Goal: Information Seeking & Learning: Check status

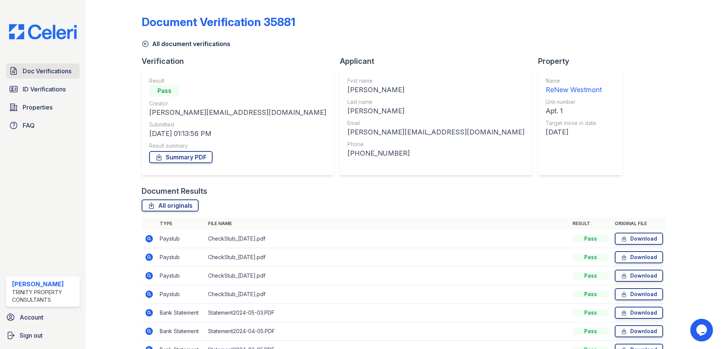
click at [54, 73] on span "Doc Verifications" at bounding box center [47, 70] width 49 height 9
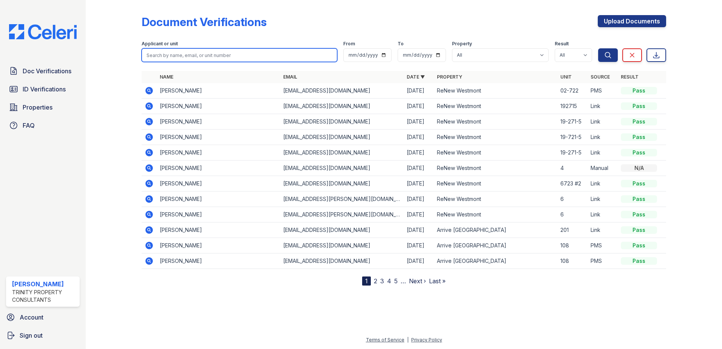
click at [178, 53] on input "search" at bounding box center [239, 55] width 195 height 14
type input "chloe"
click at [598, 48] on button "Search" at bounding box center [608, 55] width 20 height 14
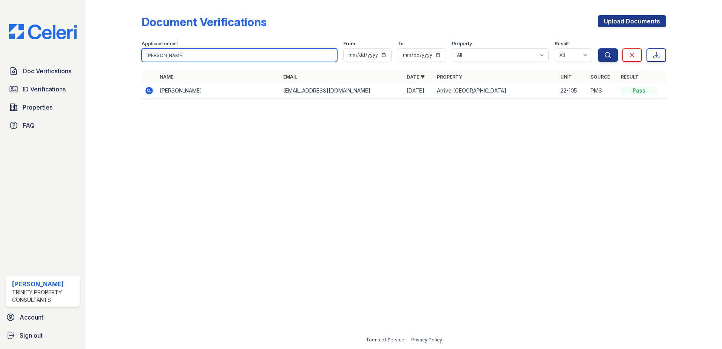
click at [208, 54] on input "chloe" at bounding box center [239, 55] width 195 height 14
type input "cozetta"
click at [598, 48] on button "Search" at bounding box center [608, 55] width 20 height 14
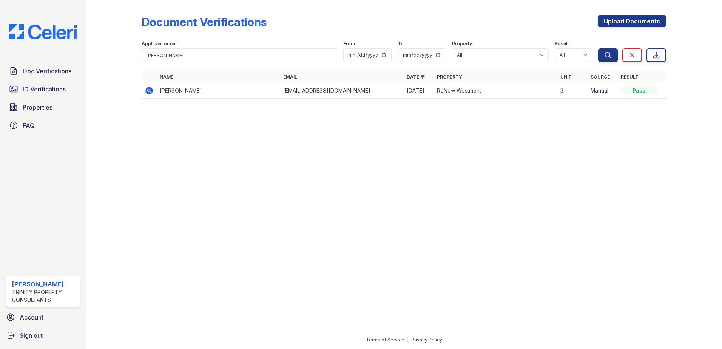
click at [148, 90] on icon at bounding box center [149, 90] width 9 height 9
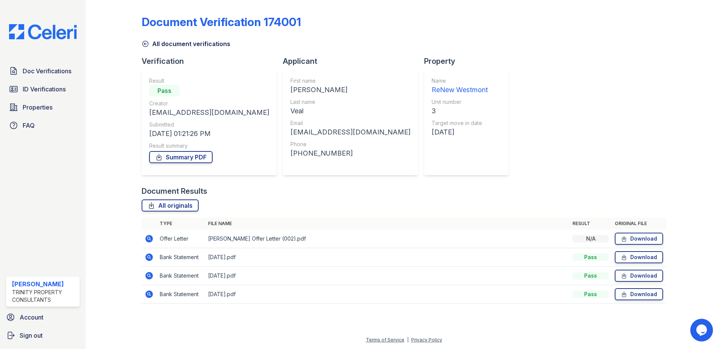
click at [149, 239] on icon at bounding box center [149, 238] width 9 height 9
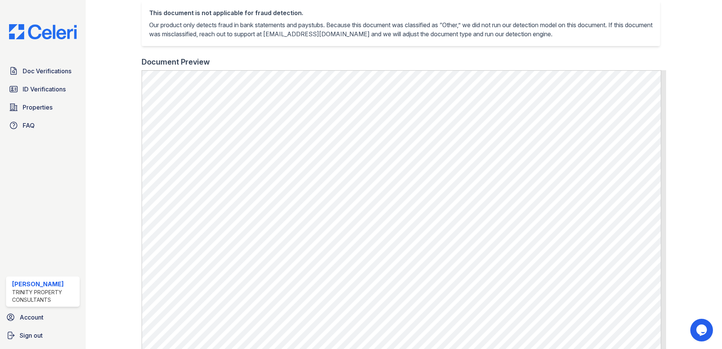
scroll to position [189, 0]
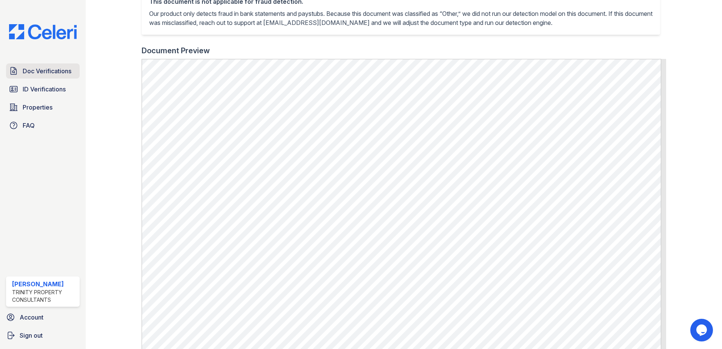
click at [57, 72] on span "Doc Verifications" at bounding box center [47, 70] width 49 height 9
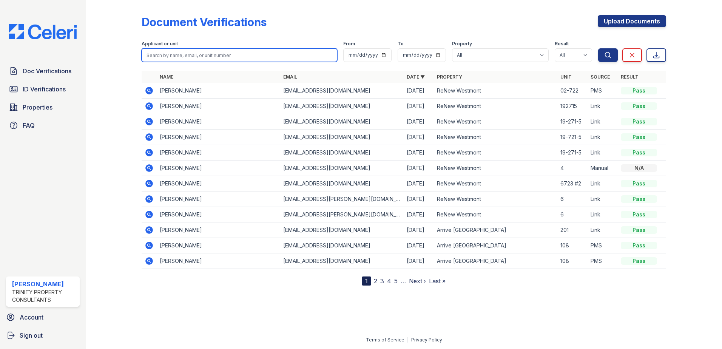
click at [156, 56] on input "search" at bounding box center [239, 55] width 195 height 14
type input "hall"
click at [598, 48] on button "Search" at bounding box center [608, 55] width 20 height 14
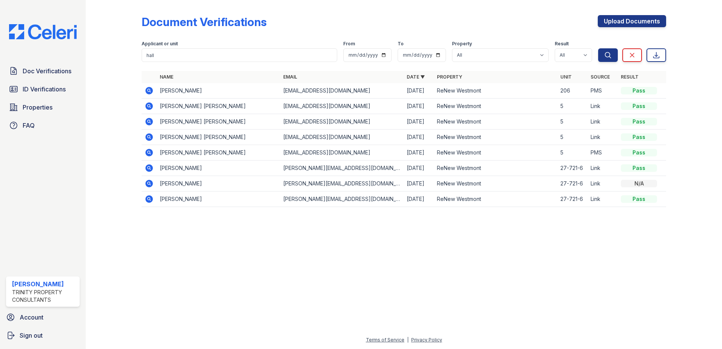
click at [148, 91] on icon at bounding box center [149, 90] width 9 height 9
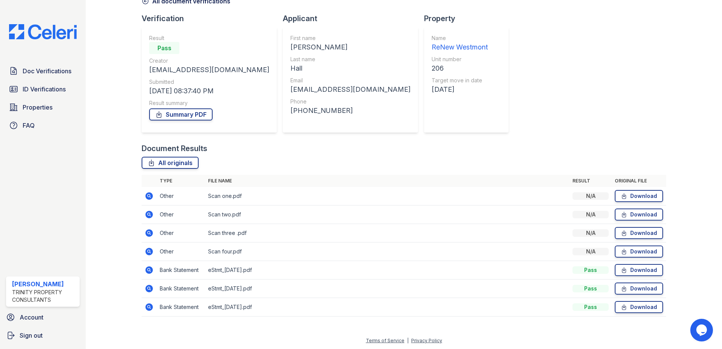
scroll to position [43, 0]
click at [150, 194] on icon at bounding box center [149, 195] width 8 height 8
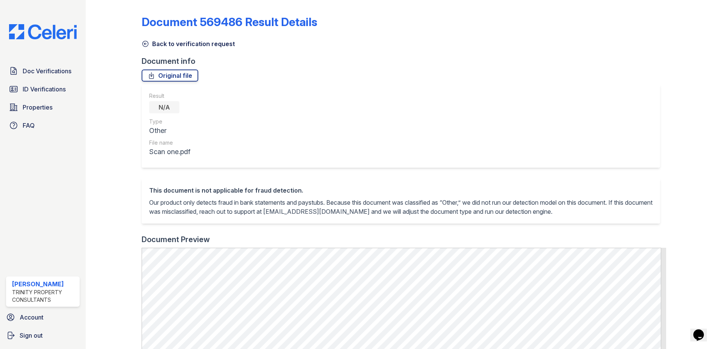
click at [179, 43] on link "Back to verification request" at bounding box center [188, 43] width 93 height 9
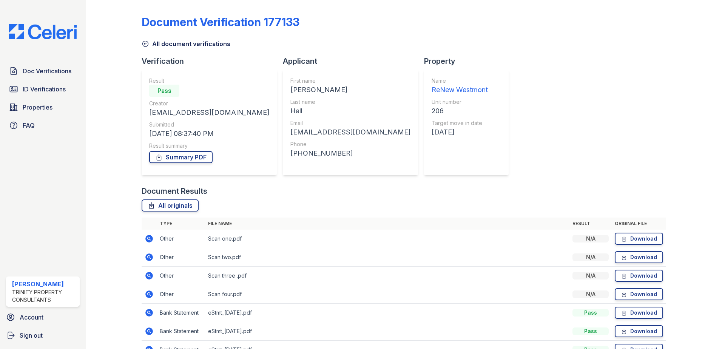
click at [147, 256] on icon at bounding box center [149, 256] width 9 height 9
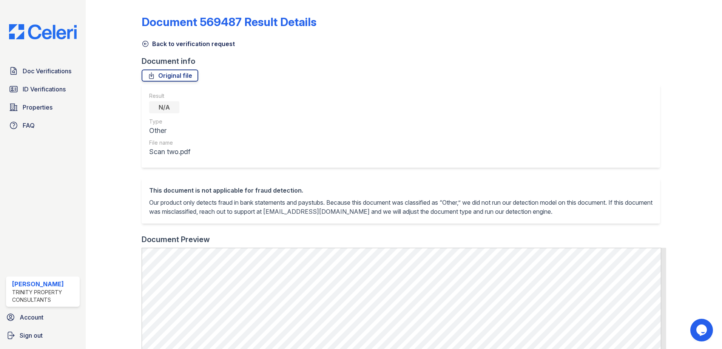
click at [171, 46] on link "Back to verification request" at bounding box center [188, 43] width 93 height 9
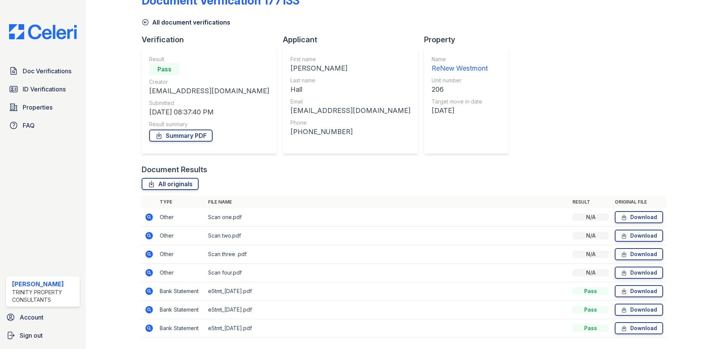
scroll to position [43, 0]
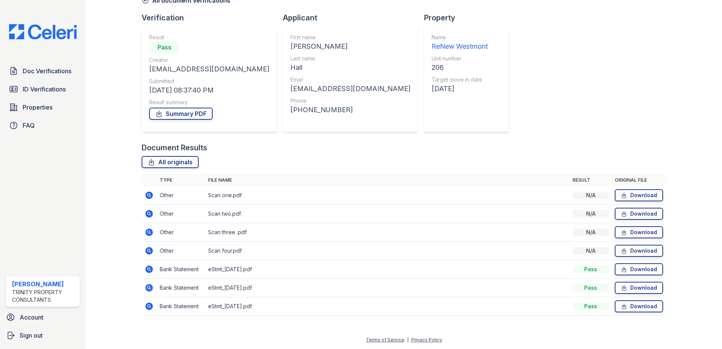
click at [149, 232] on icon at bounding box center [149, 232] width 9 height 9
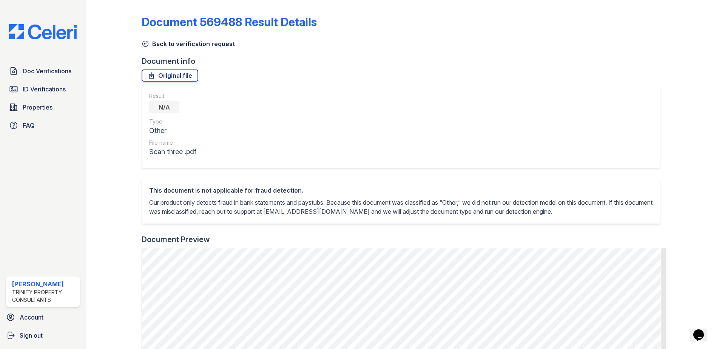
drag, startPoint x: 189, startPoint y: 44, endPoint x: 183, endPoint y: 47, distance: 6.9
click at [189, 44] on link "Back to verification request" at bounding box center [188, 43] width 93 height 9
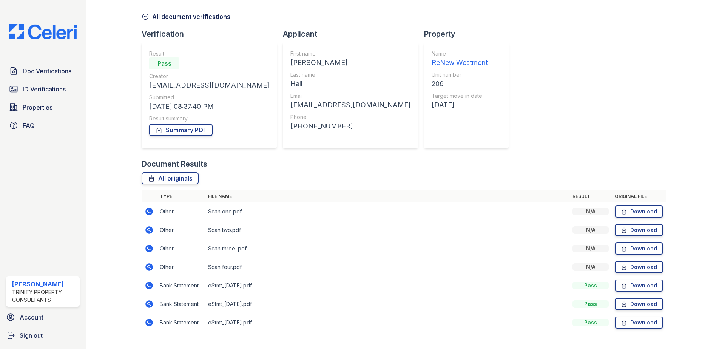
scroll to position [43, 0]
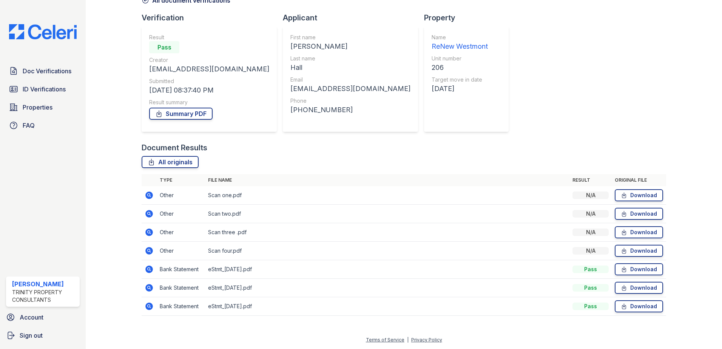
click at [149, 249] on icon at bounding box center [149, 251] width 8 height 8
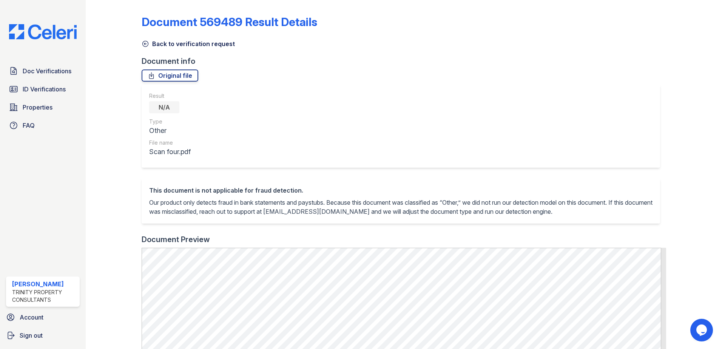
drag, startPoint x: 183, startPoint y: 45, endPoint x: 171, endPoint y: 59, distance: 18.5
click at [183, 45] on link "Back to verification request" at bounding box center [188, 43] width 93 height 9
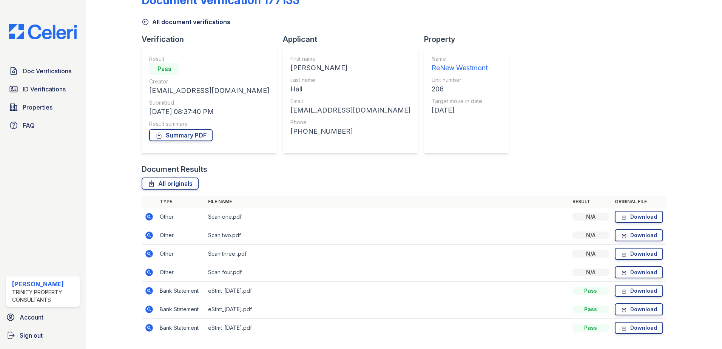
scroll to position [43, 0]
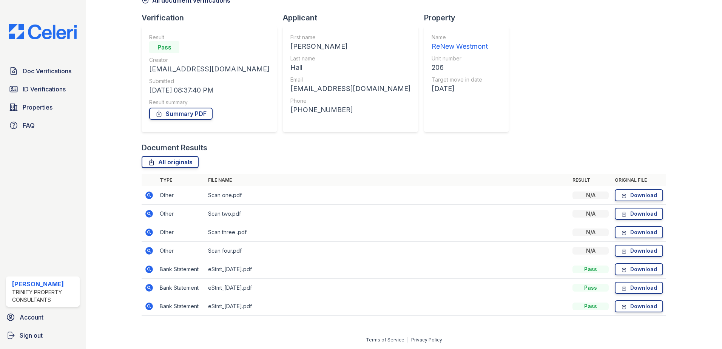
click at [148, 269] on icon at bounding box center [149, 269] width 2 height 2
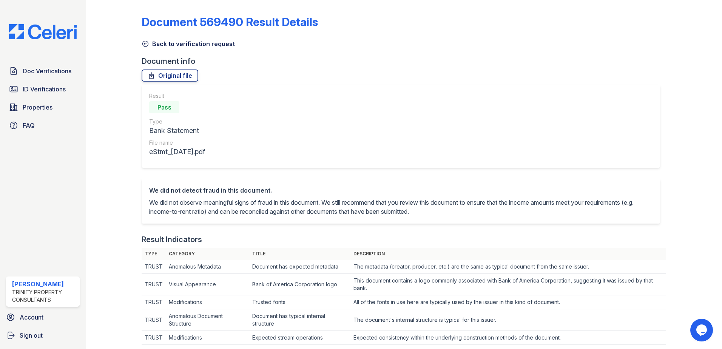
click at [183, 43] on link "Back to verification request" at bounding box center [188, 43] width 93 height 9
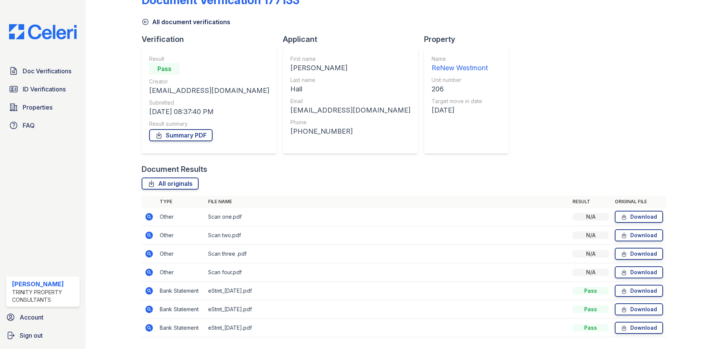
scroll to position [43, 0]
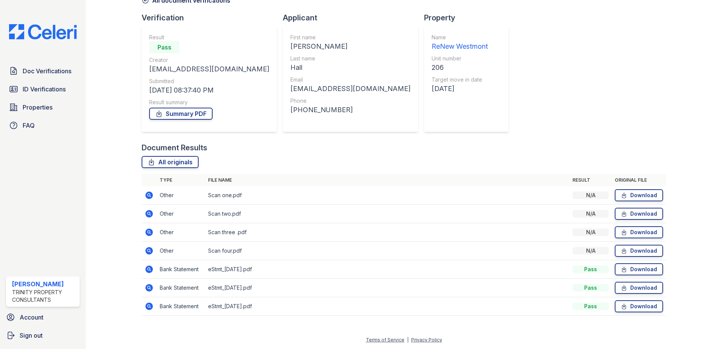
click at [149, 306] on icon at bounding box center [149, 306] width 2 height 2
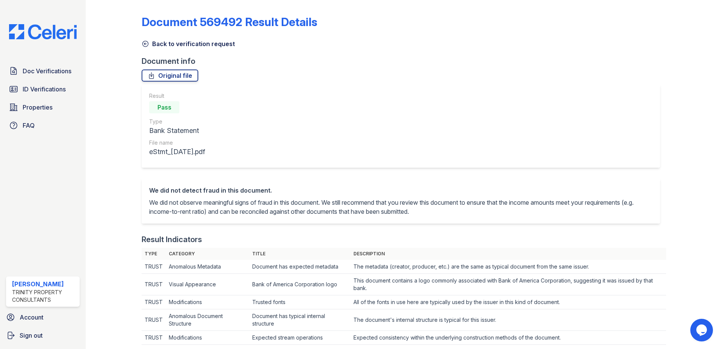
click at [157, 44] on link "Back to verification request" at bounding box center [188, 43] width 93 height 9
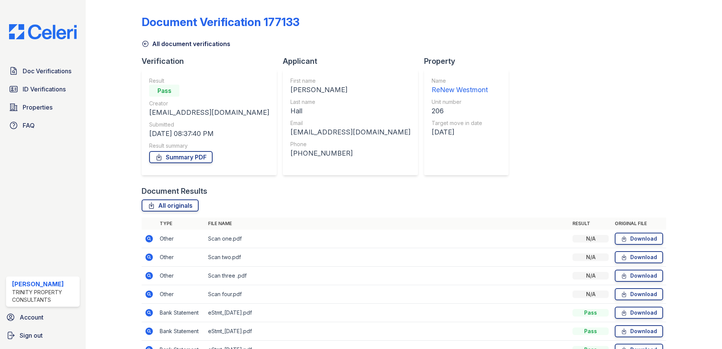
click at [180, 42] on link "All document verifications" at bounding box center [186, 43] width 89 height 9
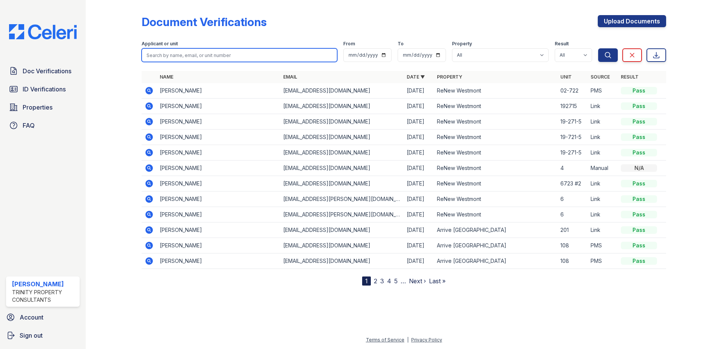
click at [207, 54] on input "search" at bounding box center [239, 55] width 195 height 14
type input "hall"
click at [598, 48] on button "Search" at bounding box center [608, 55] width 20 height 14
